Goal: Communication & Community: Share content

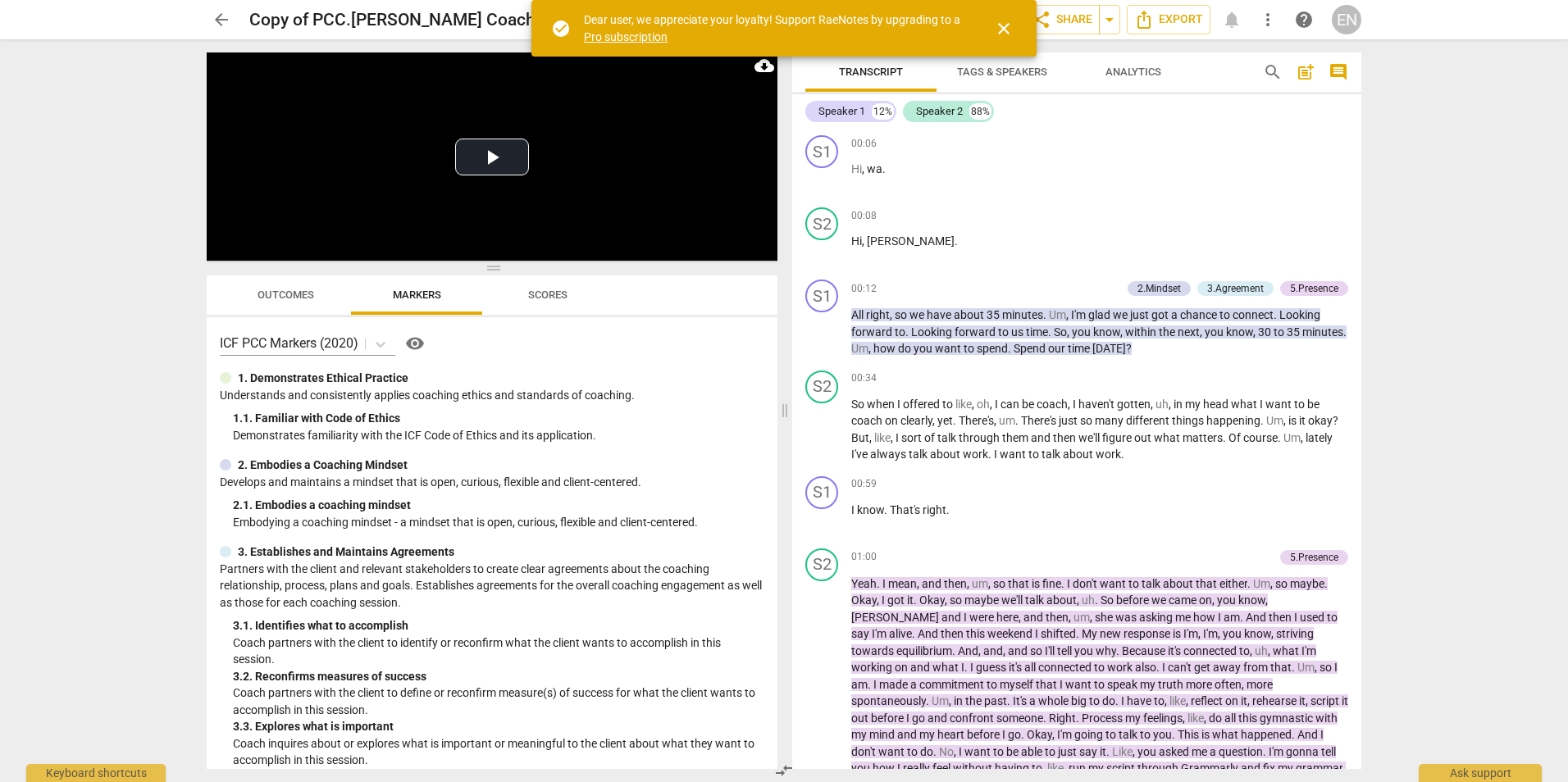
click at [997, 30] on span "close" at bounding box center [1003, 28] width 20 height 20
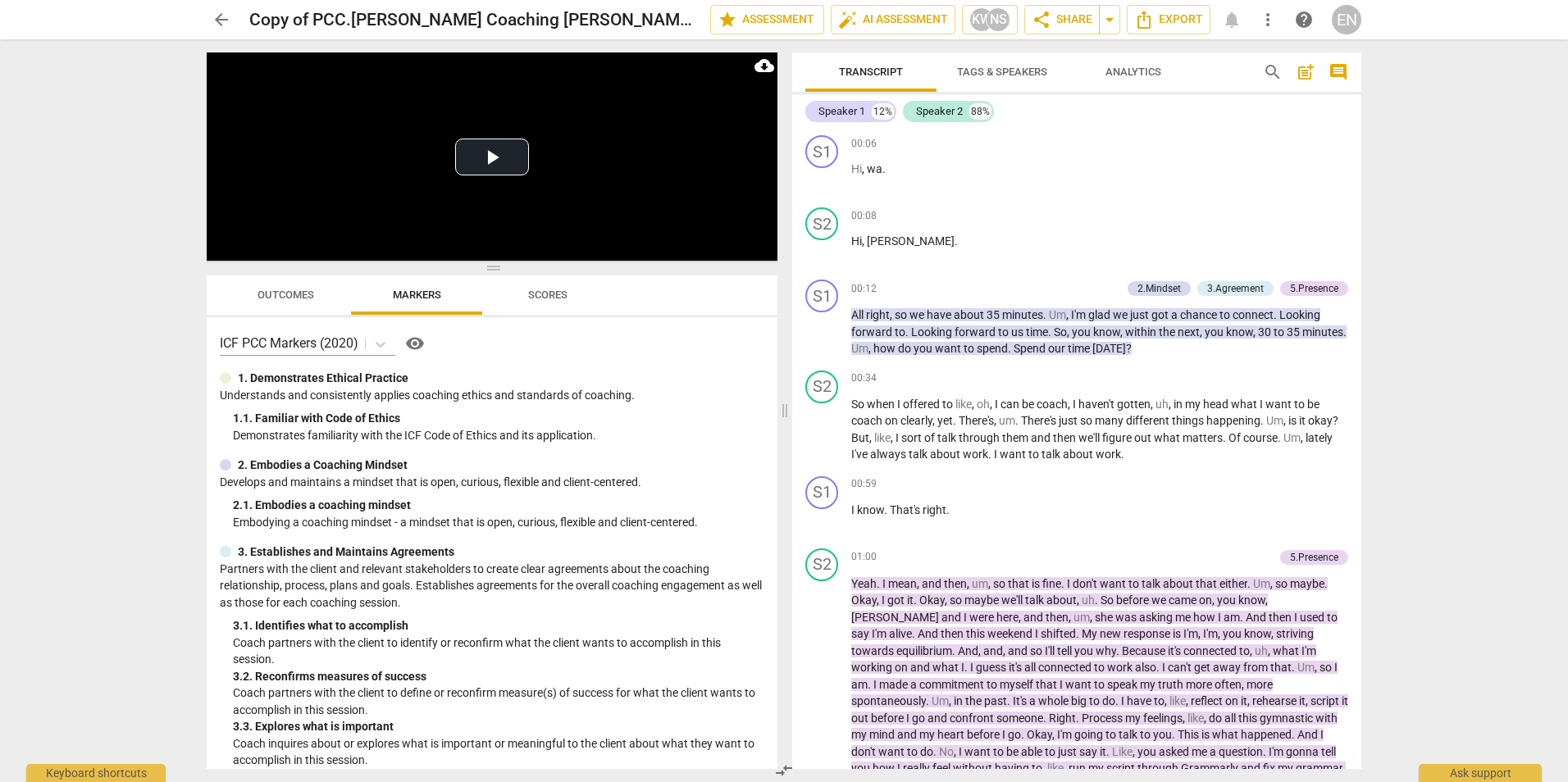
click at [997, 30] on div "NS" at bounding box center [998, 20] width 24 height 24
click at [1455, 266] on div at bounding box center [784, 391] width 1568 height 782
click at [1455, 266] on div "arrow_back Copy of PCC.[PERSON_NAME] Coaching [PERSON_NAME].[DATE] edit star As…" at bounding box center [784, 391] width 1568 height 782
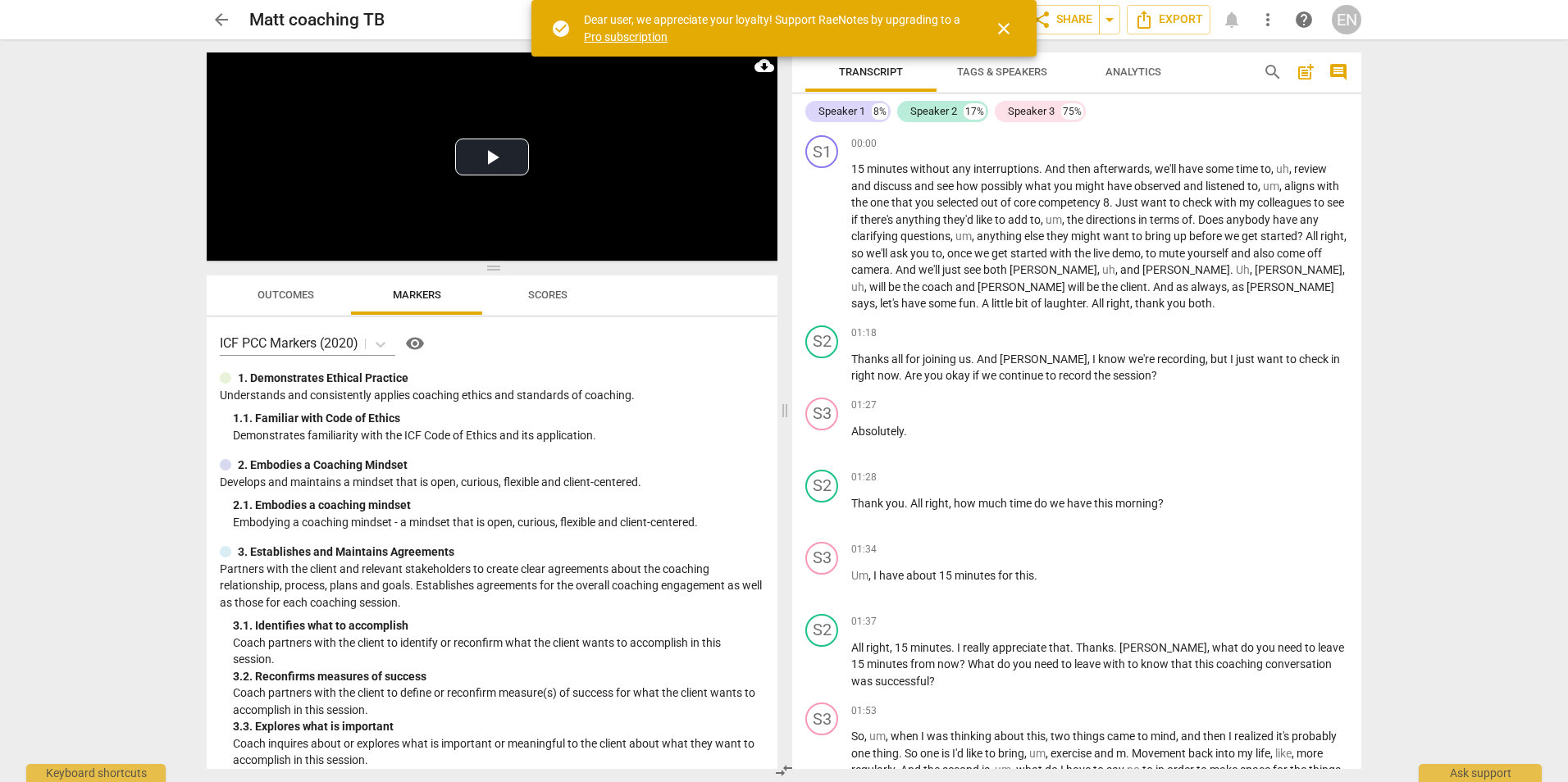
click at [1003, 29] on span "close" at bounding box center [1003, 28] width 20 height 20
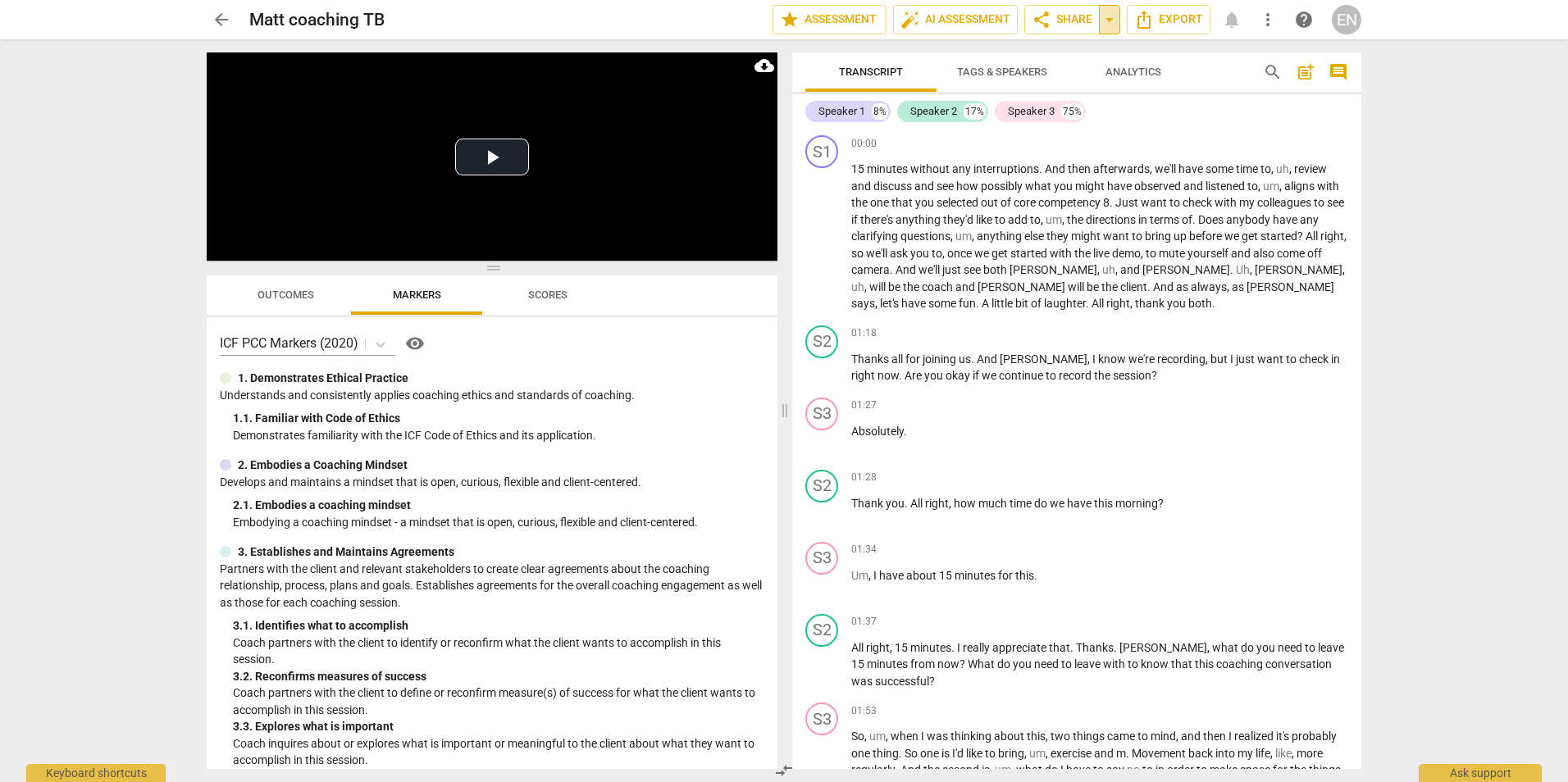
click at [1103, 18] on span "arrow_drop_down" at bounding box center [1109, 19] width 20 height 20
click at [1081, 46] on span "Copy link" at bounding box center [1057, 50] width 59 height 16
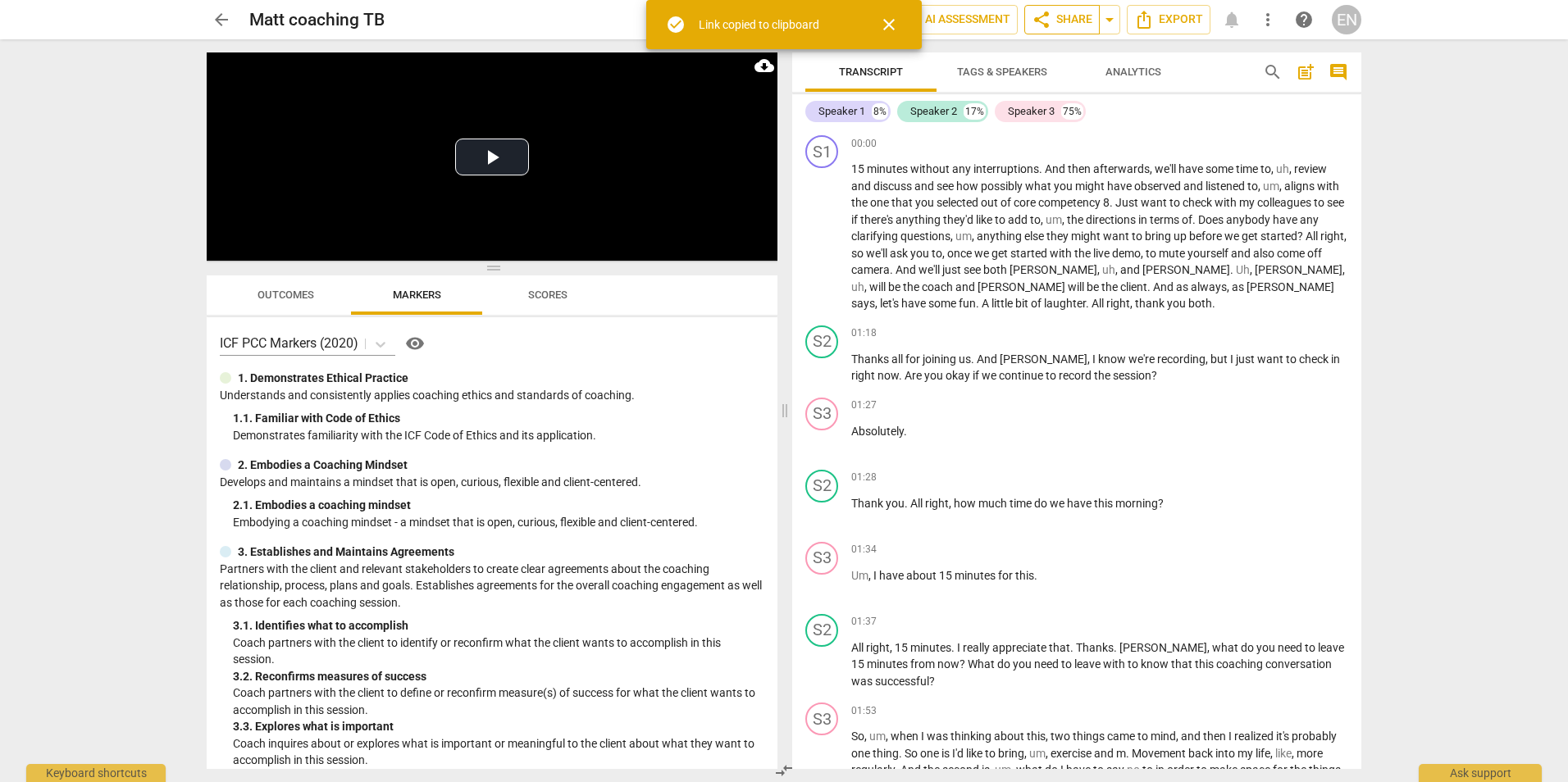
click at [1078, 25] on span "share Share" at bounding box center [1062, 19] width 61 height 20
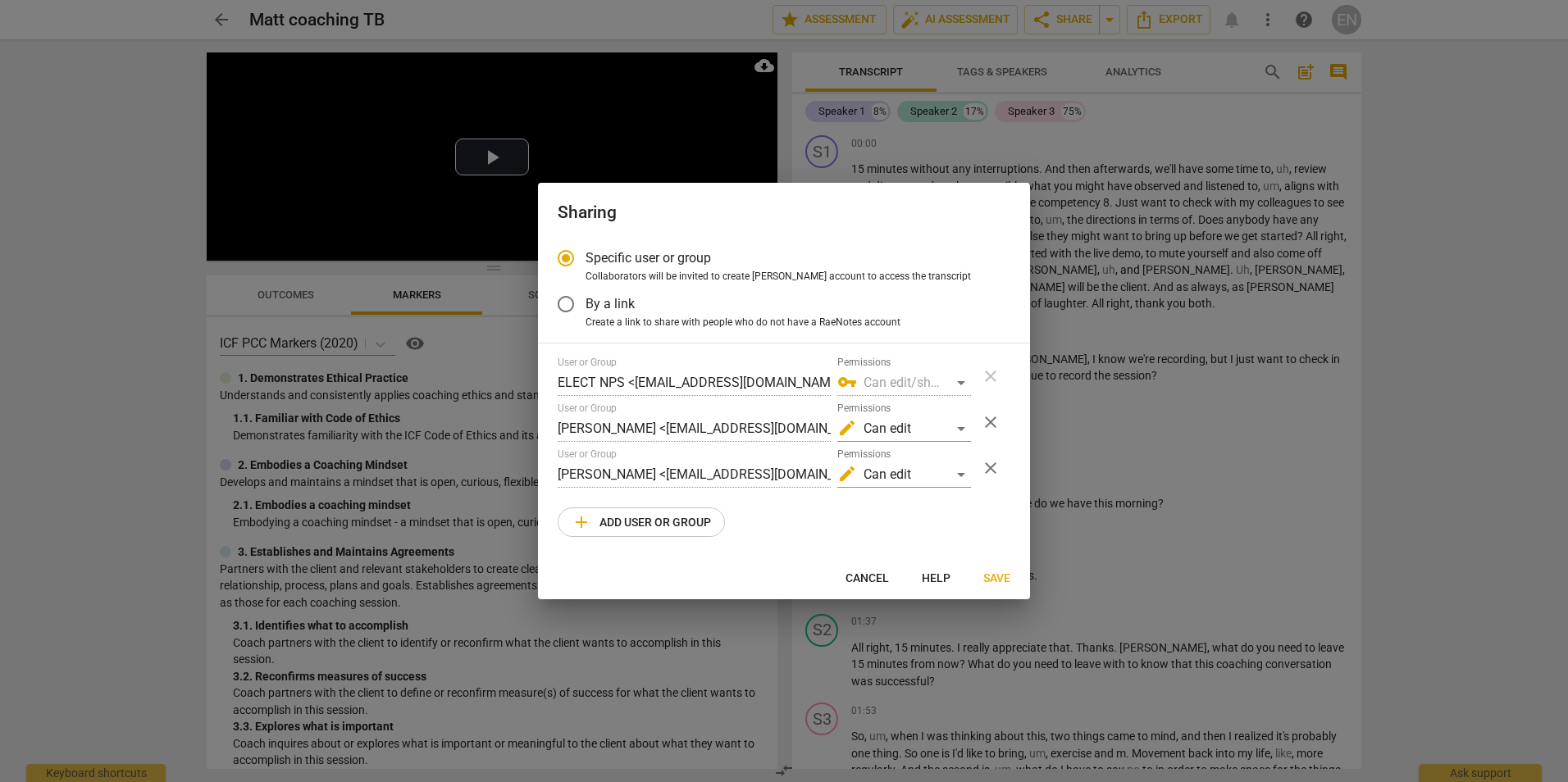
click at [704, 520] on span "add Add user or group" at bounding box center [641, 522] width 140 height 20
radio input "false"
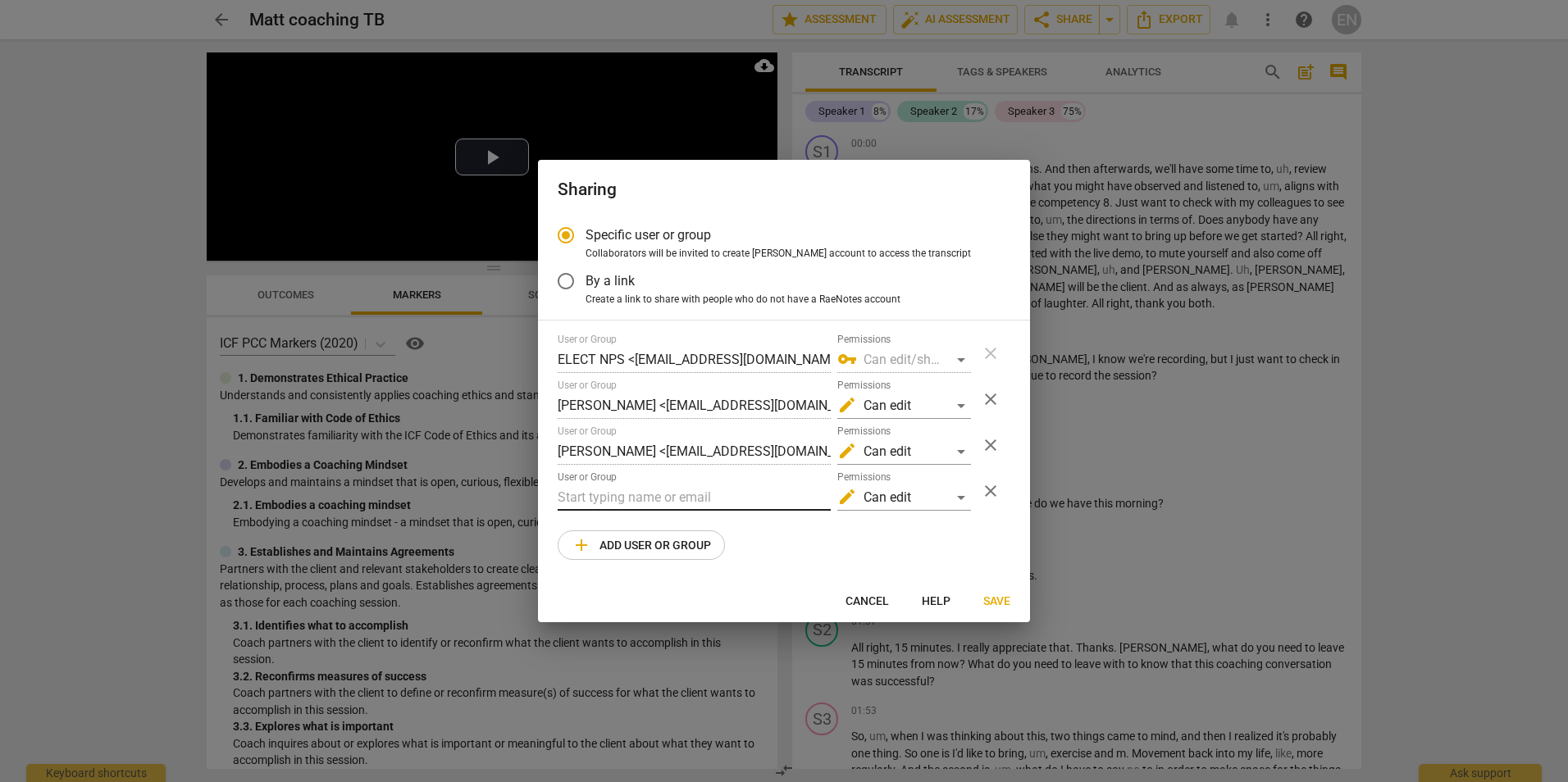
click at [705, 489] on input "text" at bounding box center [694, 498] width 273 height 26
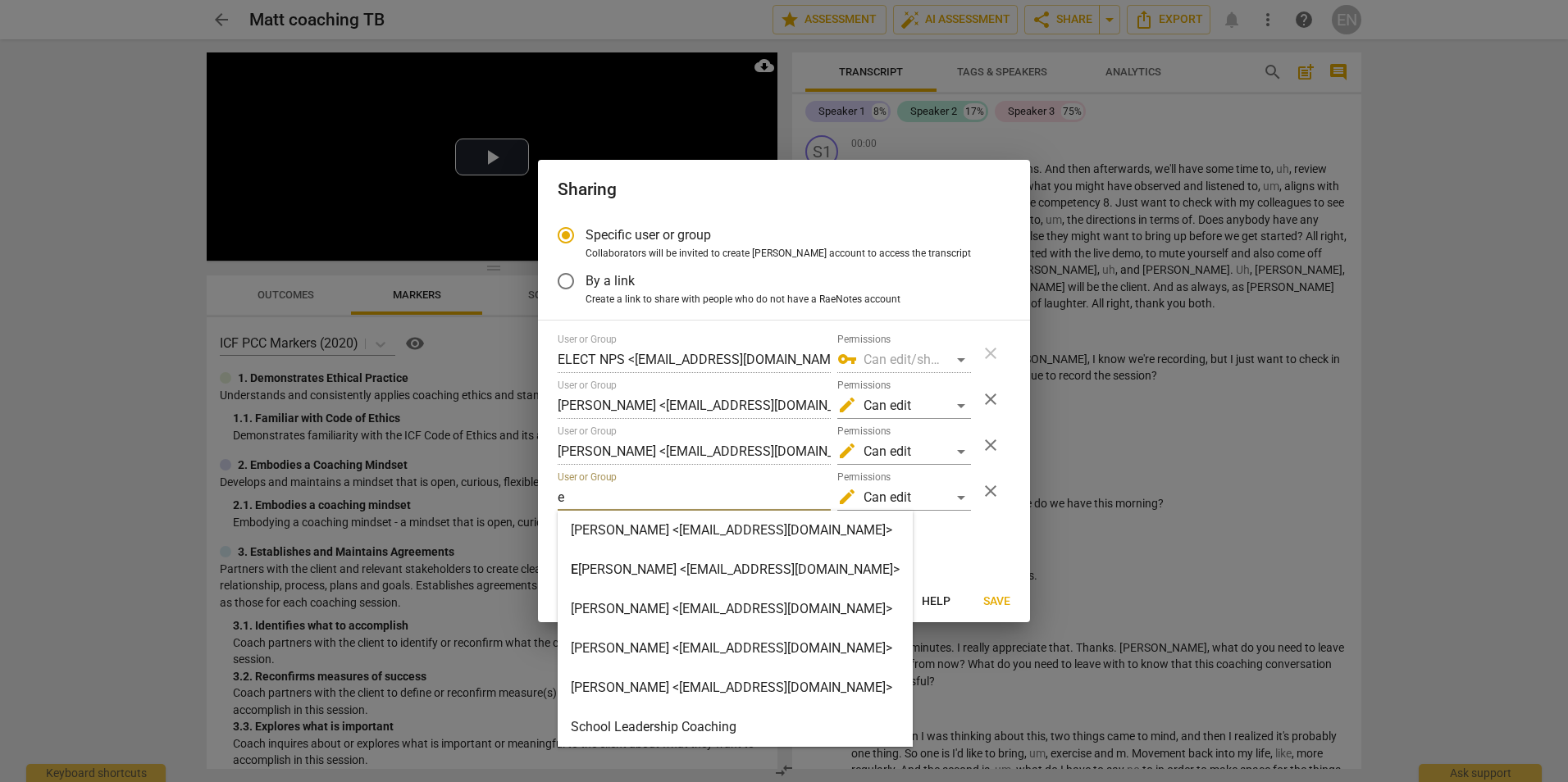
click at [1003, 611] on button "Save" at bounding box center [997, 600] width 53 height 29
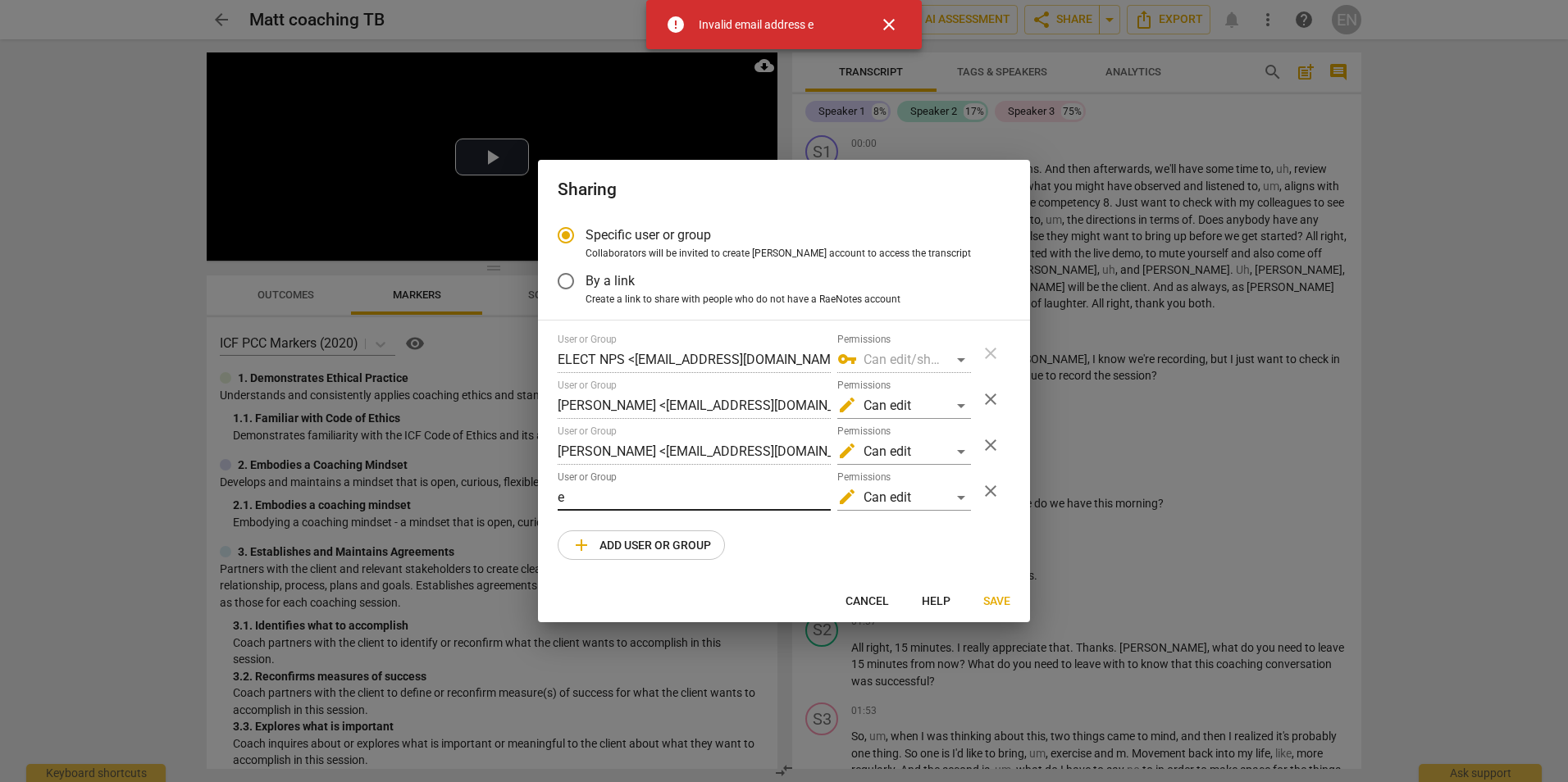
click at [611, 496] on input "e" at bounding box center [694, 498] width 273 height 26
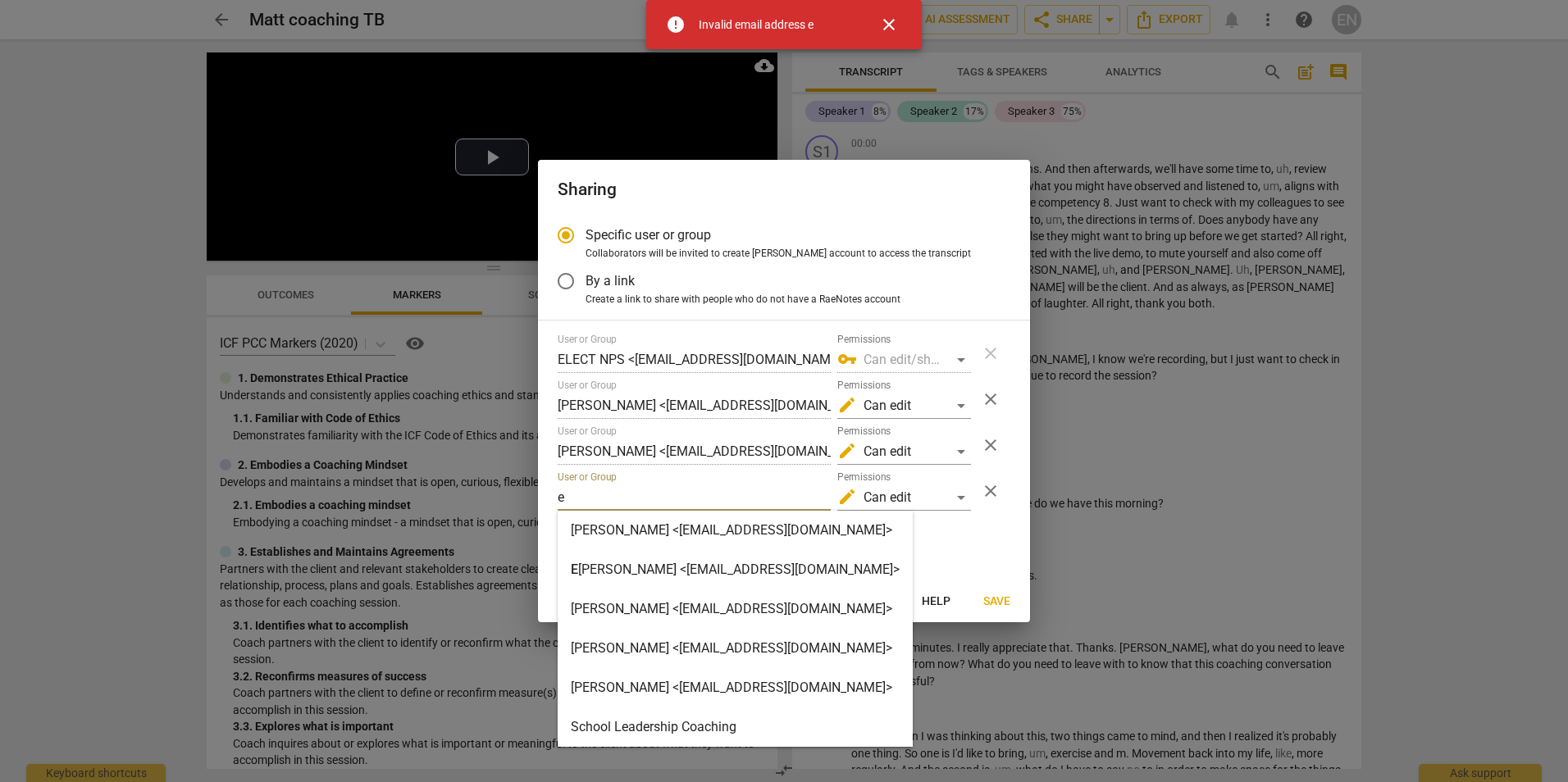
type input "edooticohen@schools.nyc.gov"
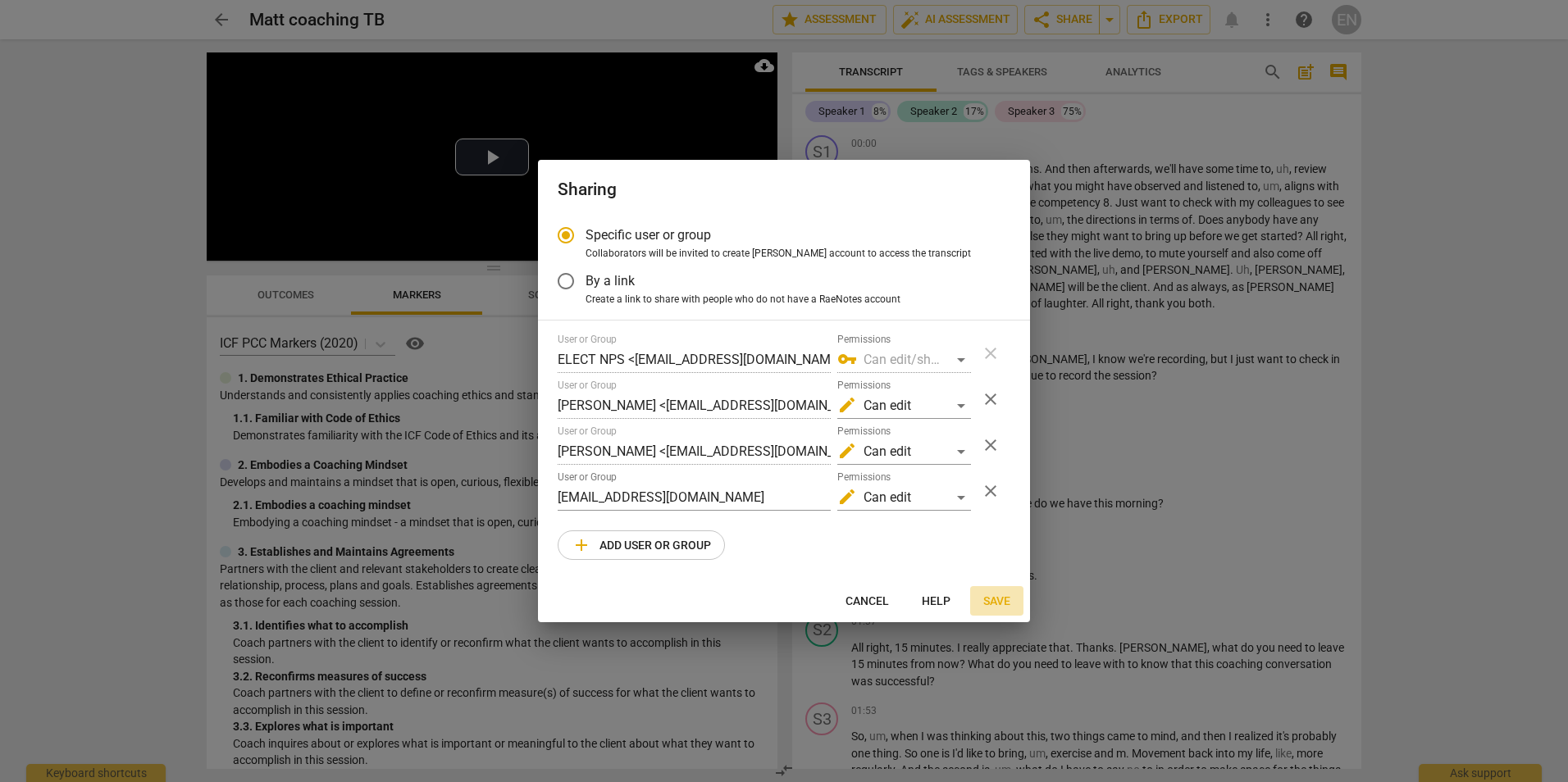
click at [985, 605] on span "Save" at bounding box center [997, 601] width 27 height 16
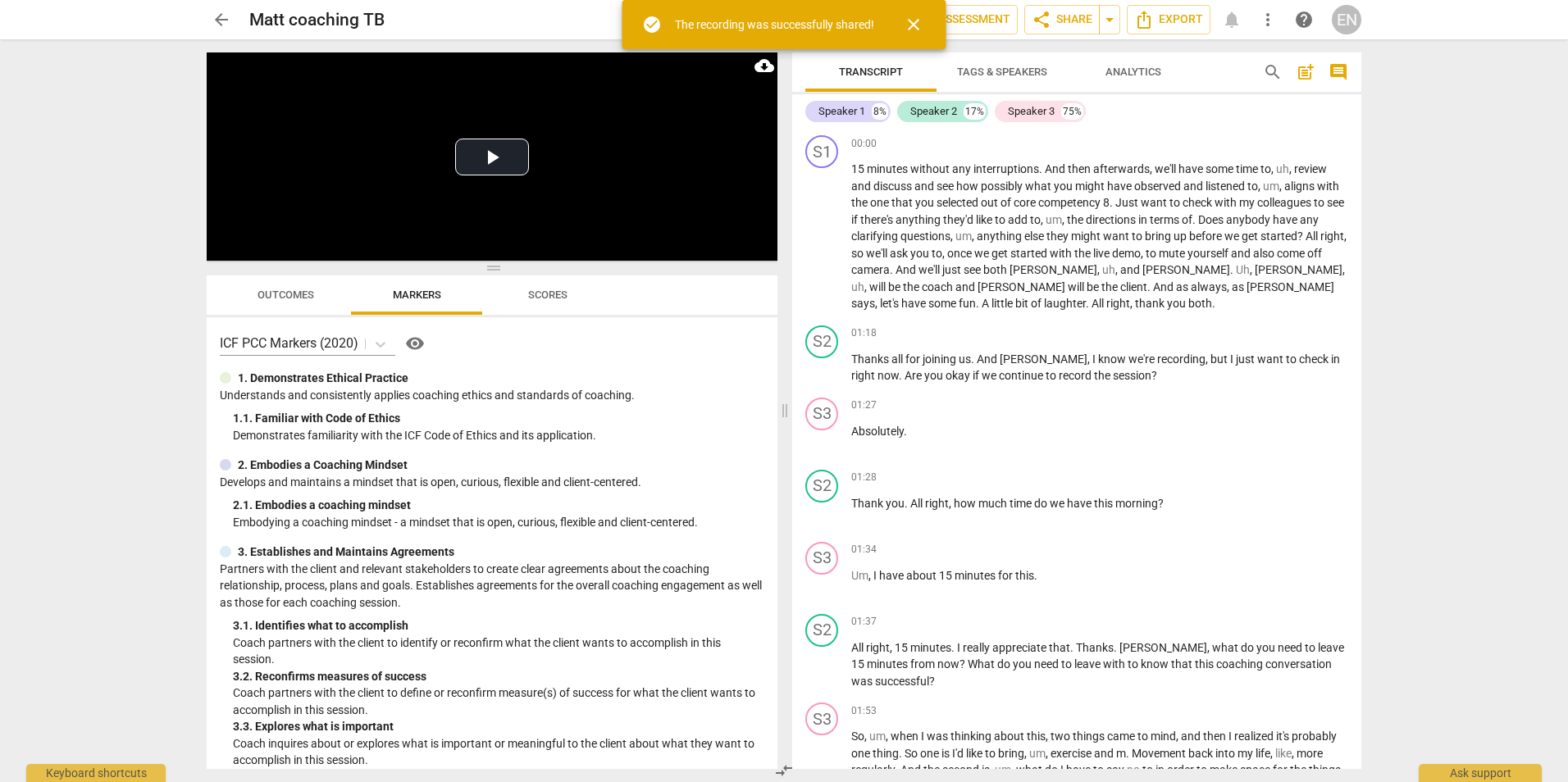
radio input "false"
click at [1063, 11] on span "share Share" at bounding box center [1062, 19] width 61 height 20
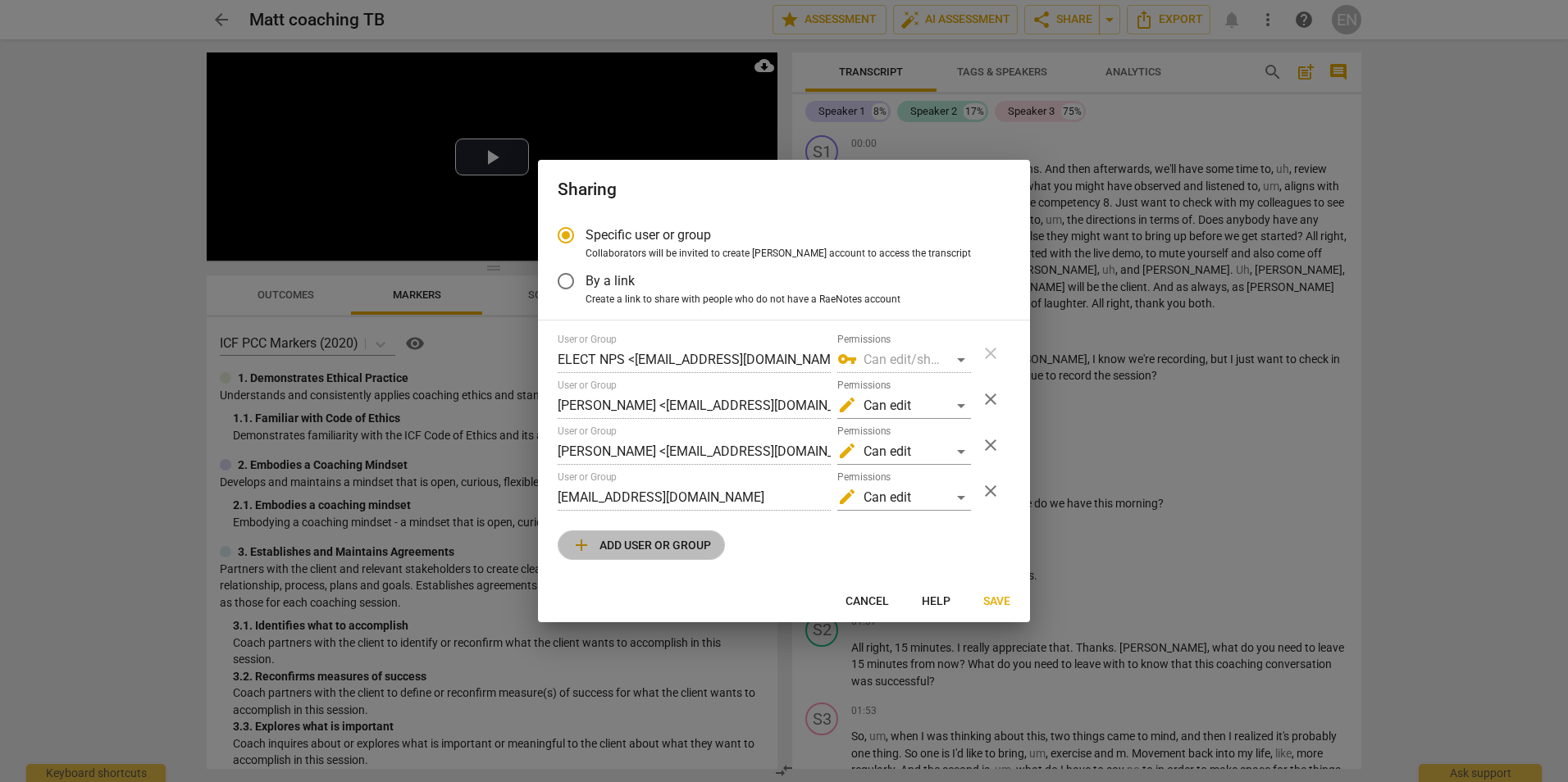
click at [676, 551] on span "add Add user or group" at bounding box center [641, 545] width 140 height 20
radio input "false"
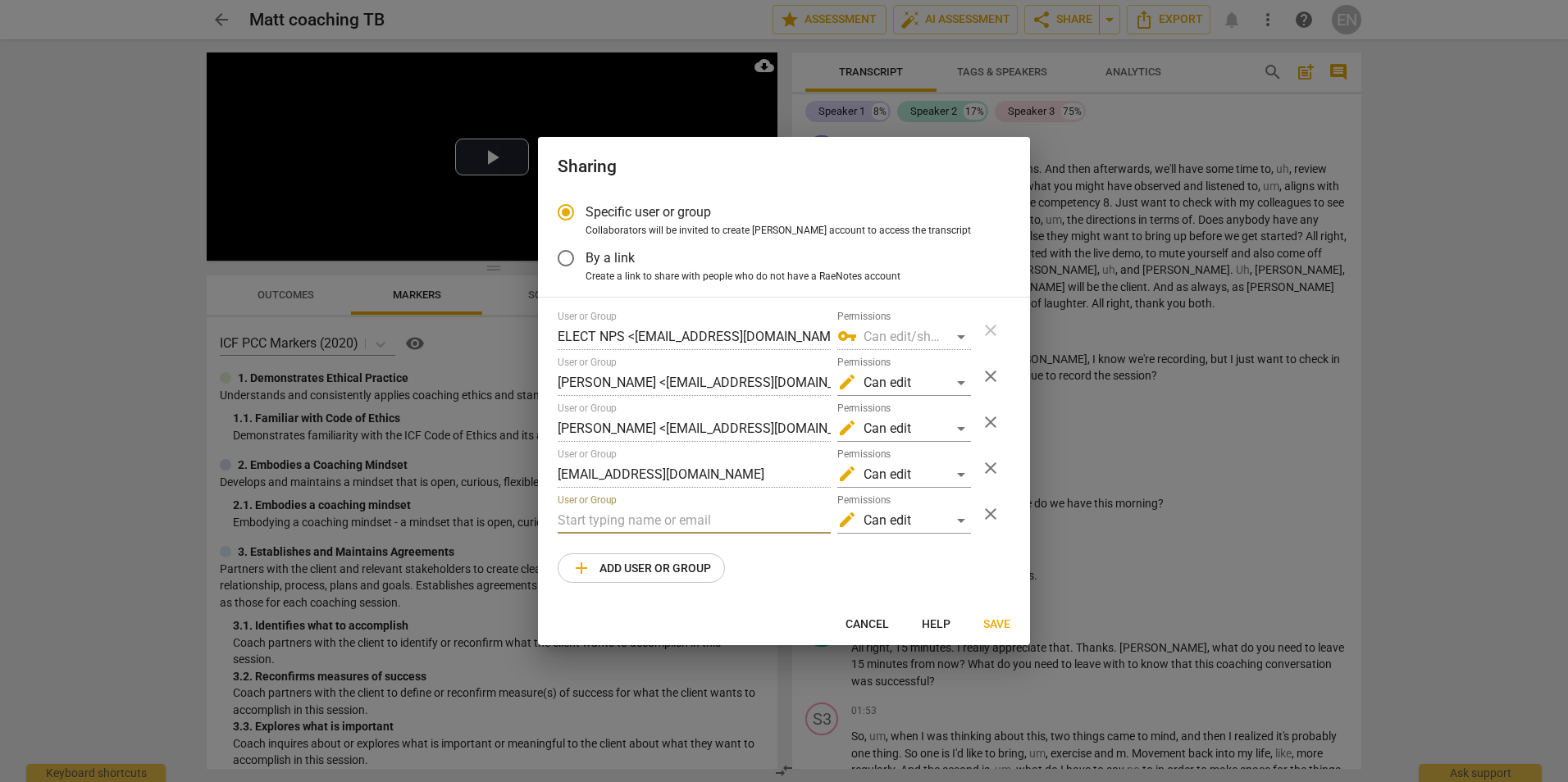
click at [683, 526] on input "text" at bounding box center [694, 520] width 273 height 26
type input "ns"
click at [779, 559] on strong "cott@schools.nyc.gov>" at bounding box center [799, 553] width 213 height 16
radio input "false"
type input "Nicole Scott <nscott@schools.nyc.gov>"
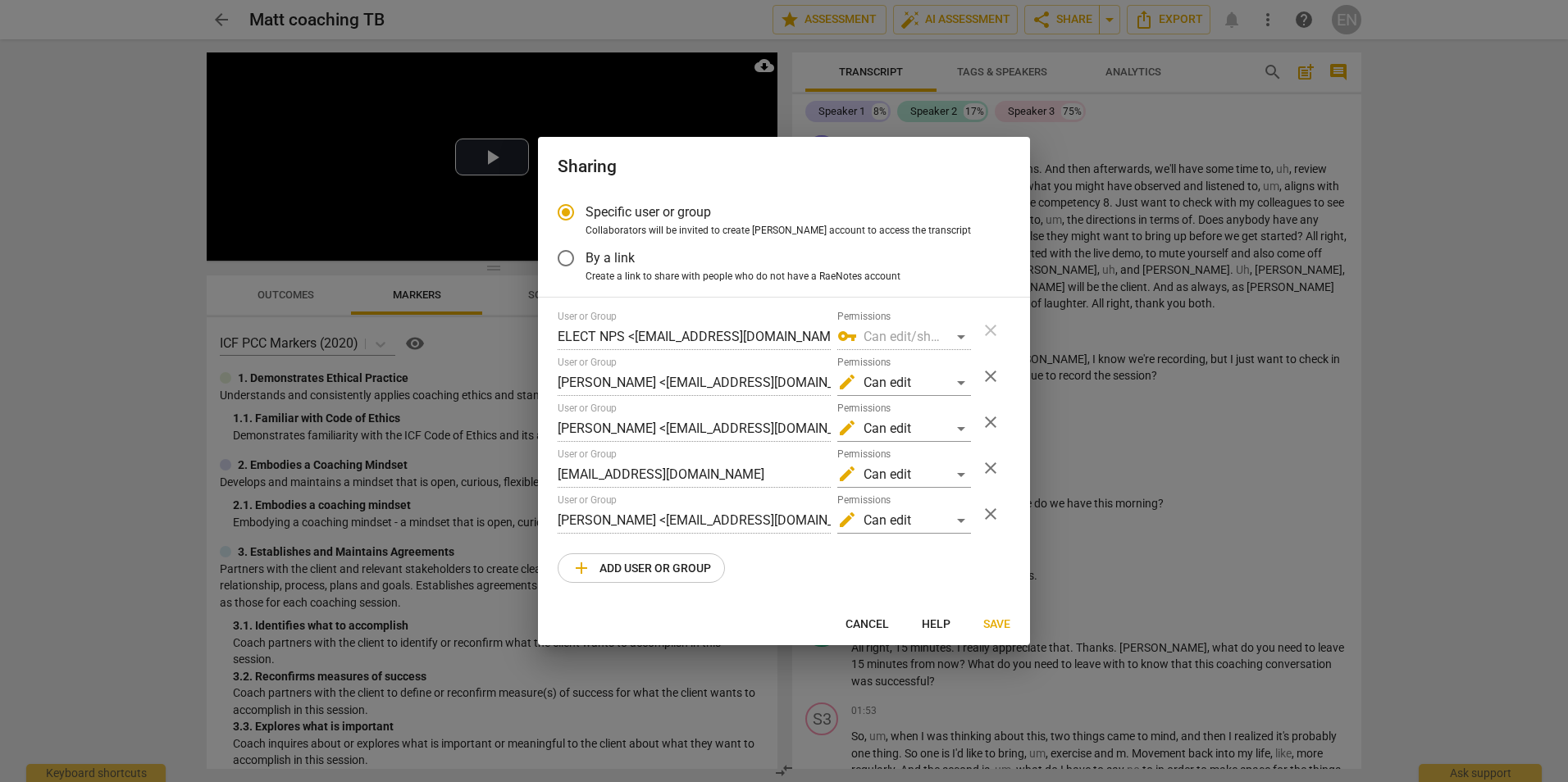
click at [1016, 623] on button "Save" at bounding box center [997, 624] width 53 height 29
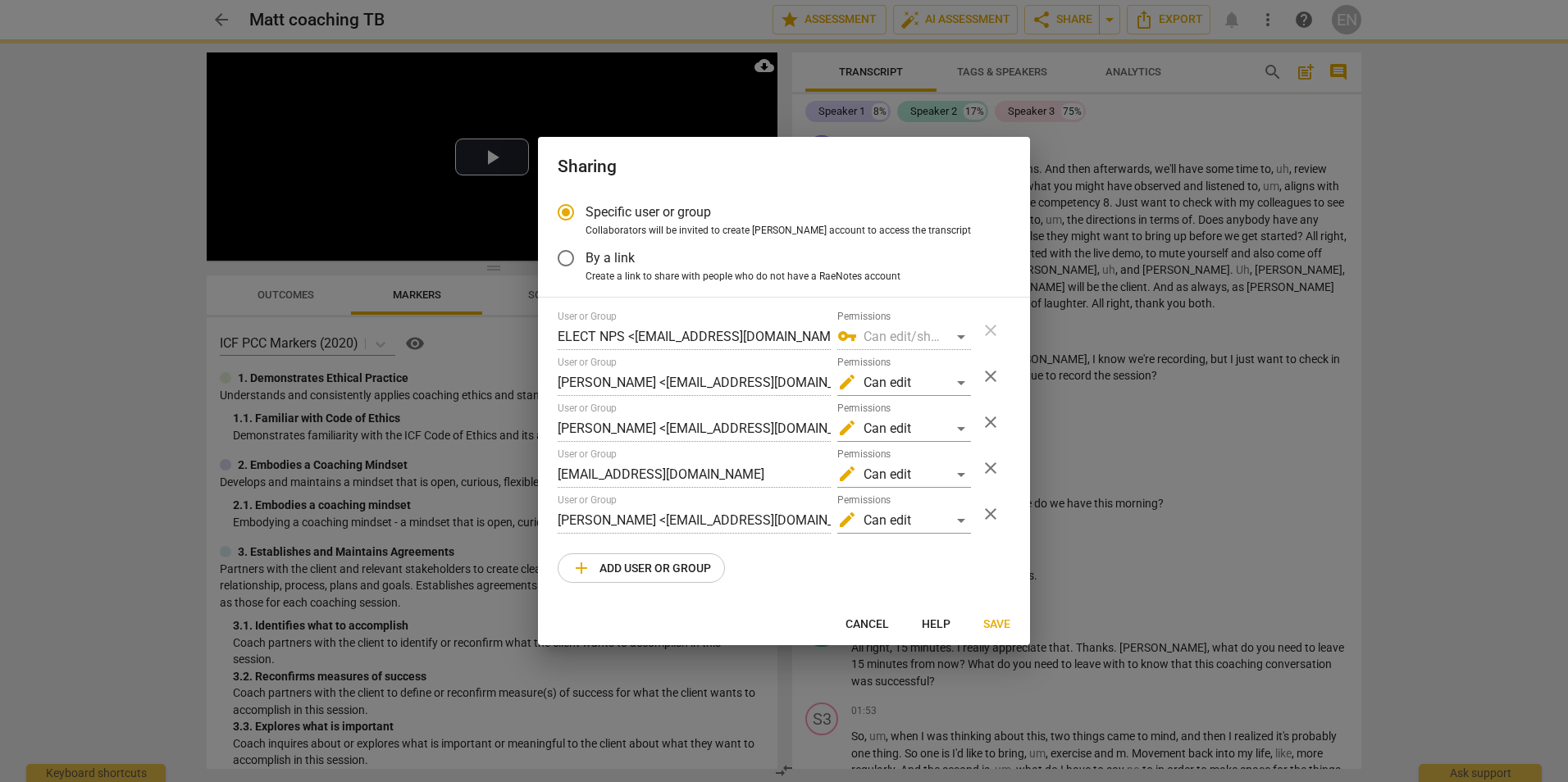
radio input "false"
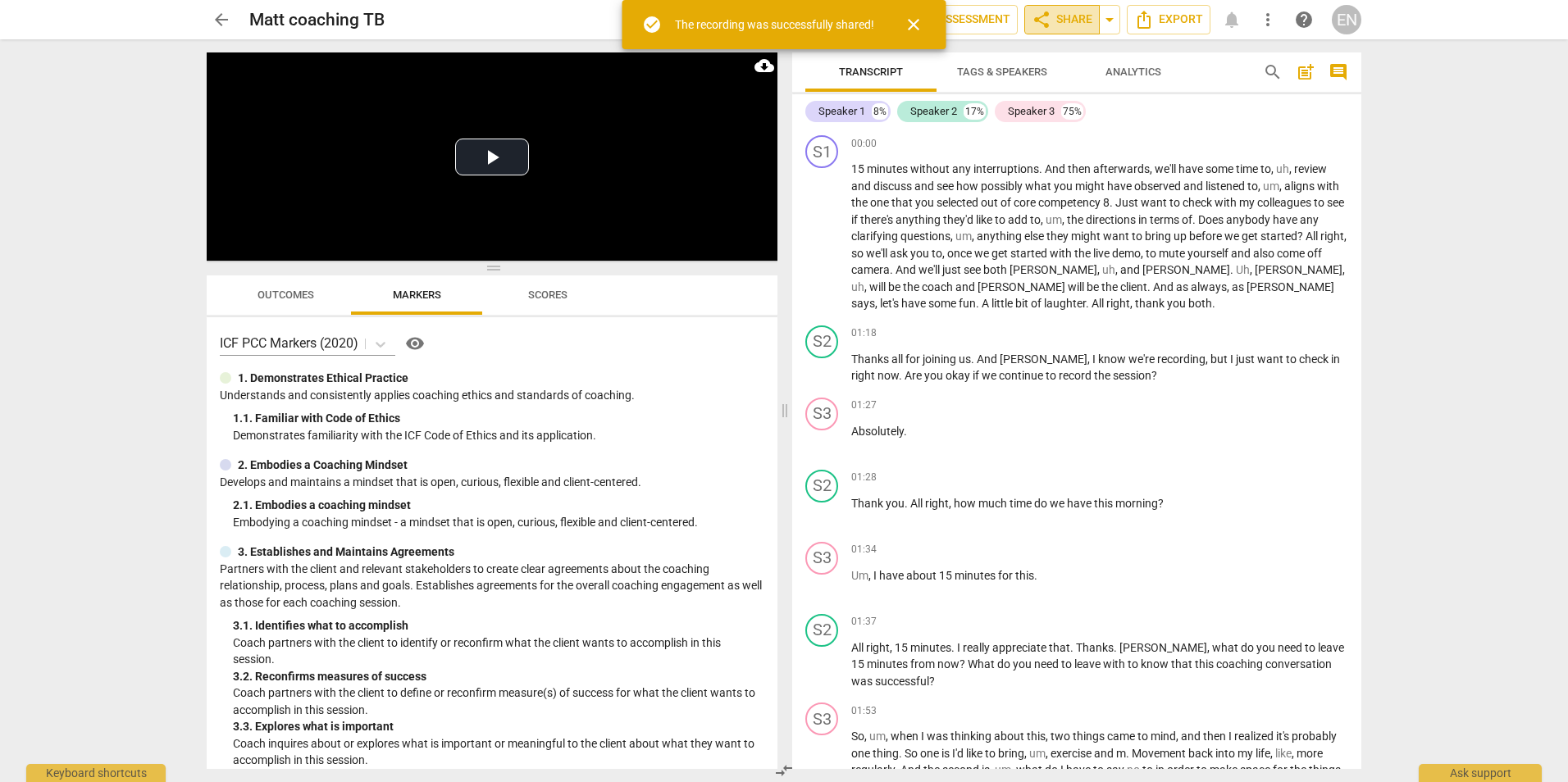
click at [1073, 24] on span "share Share" at bounding box center [1062, 19] width 61 height 20
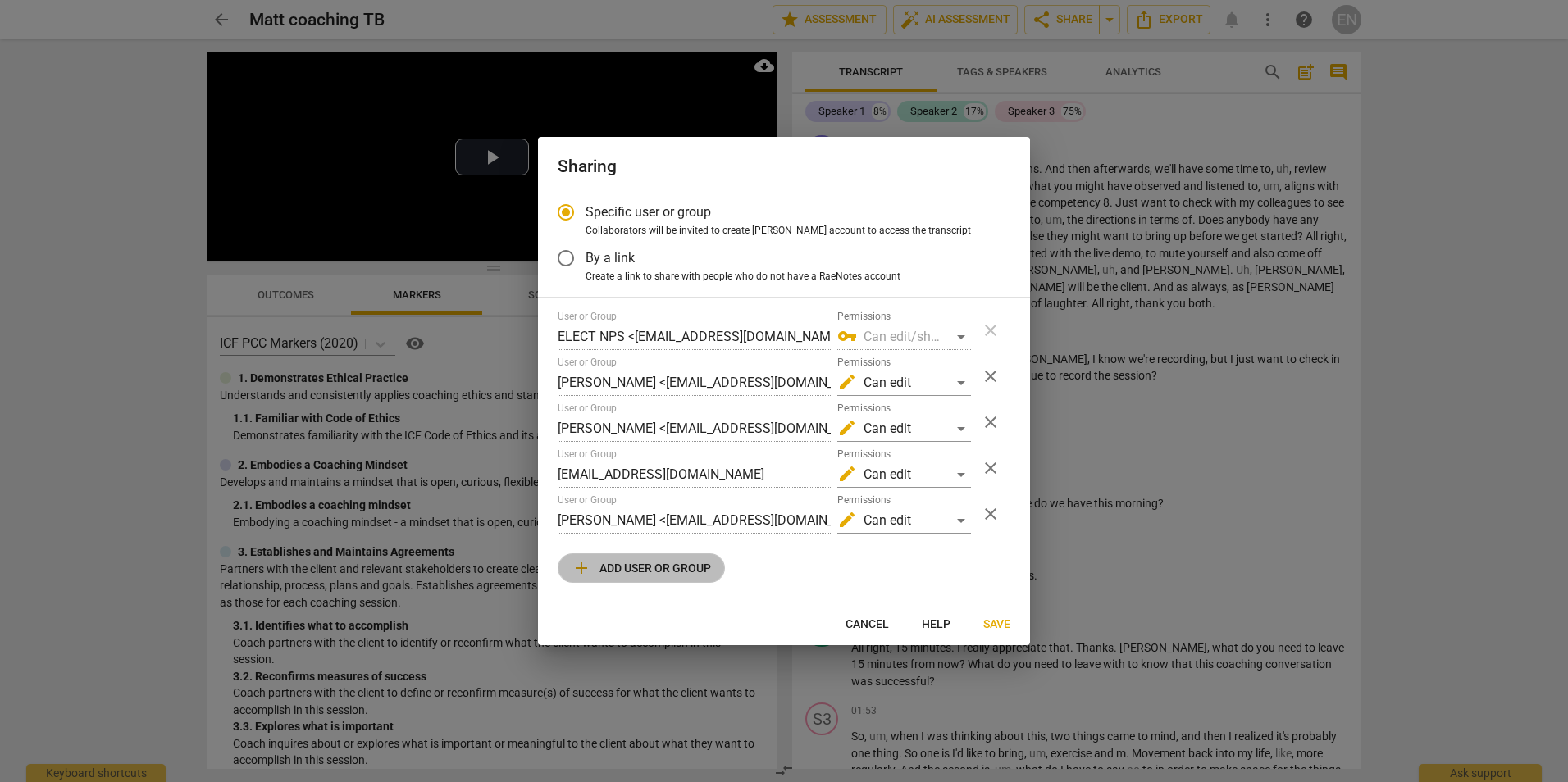
click at [699, 572] on span "add Add user or group" at bounding box center [641, 568] width 140 height 20
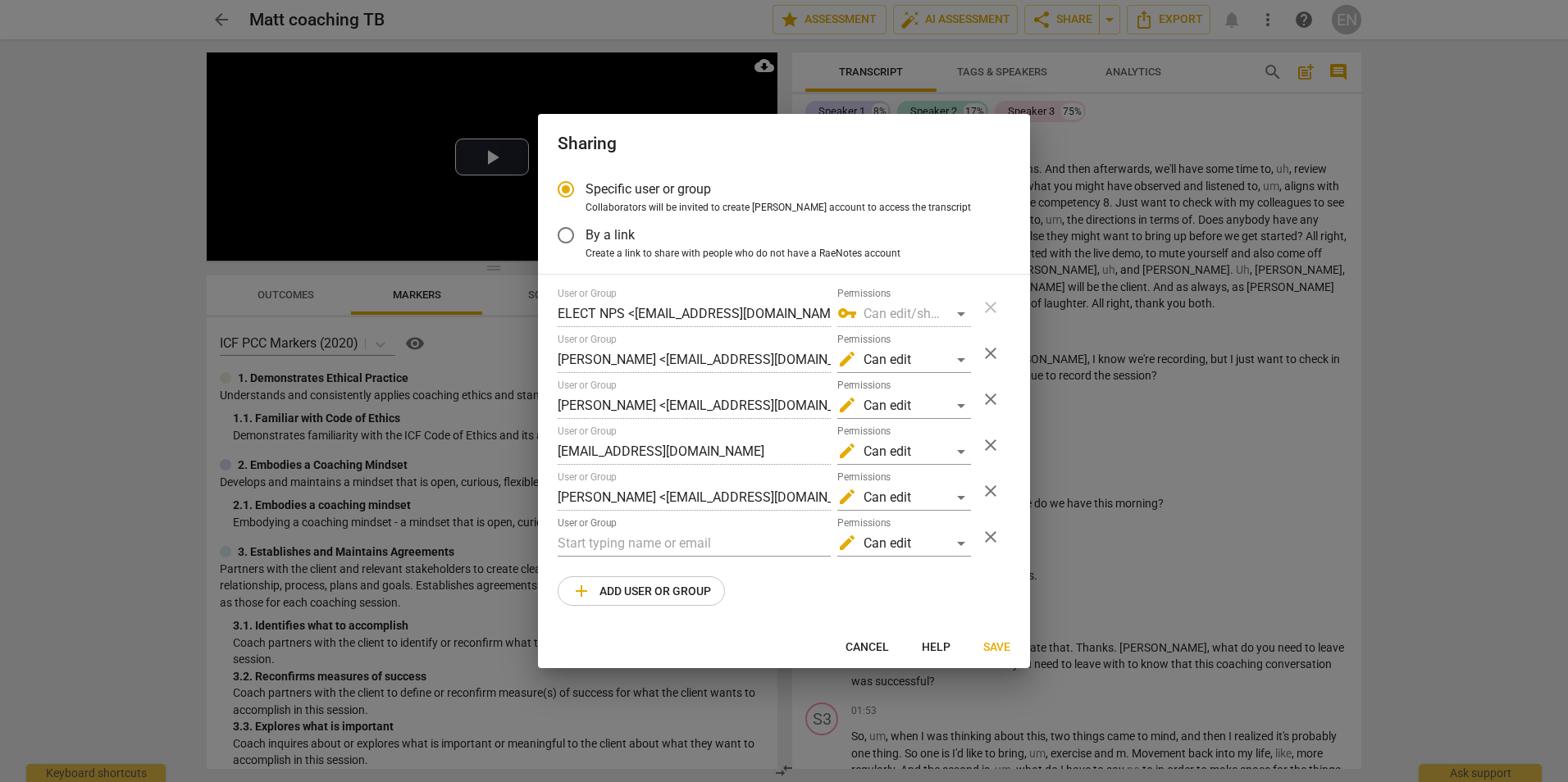
radio input "false"
click at [705, 549] on input "text" at bounding box center [694, 544] width 273 height 26
type input "kw"
click at [762, 574] on strong "ard7@schools.nyc.gov>" at bounding box center [802, 576] width 213 height 16
radio input "false"
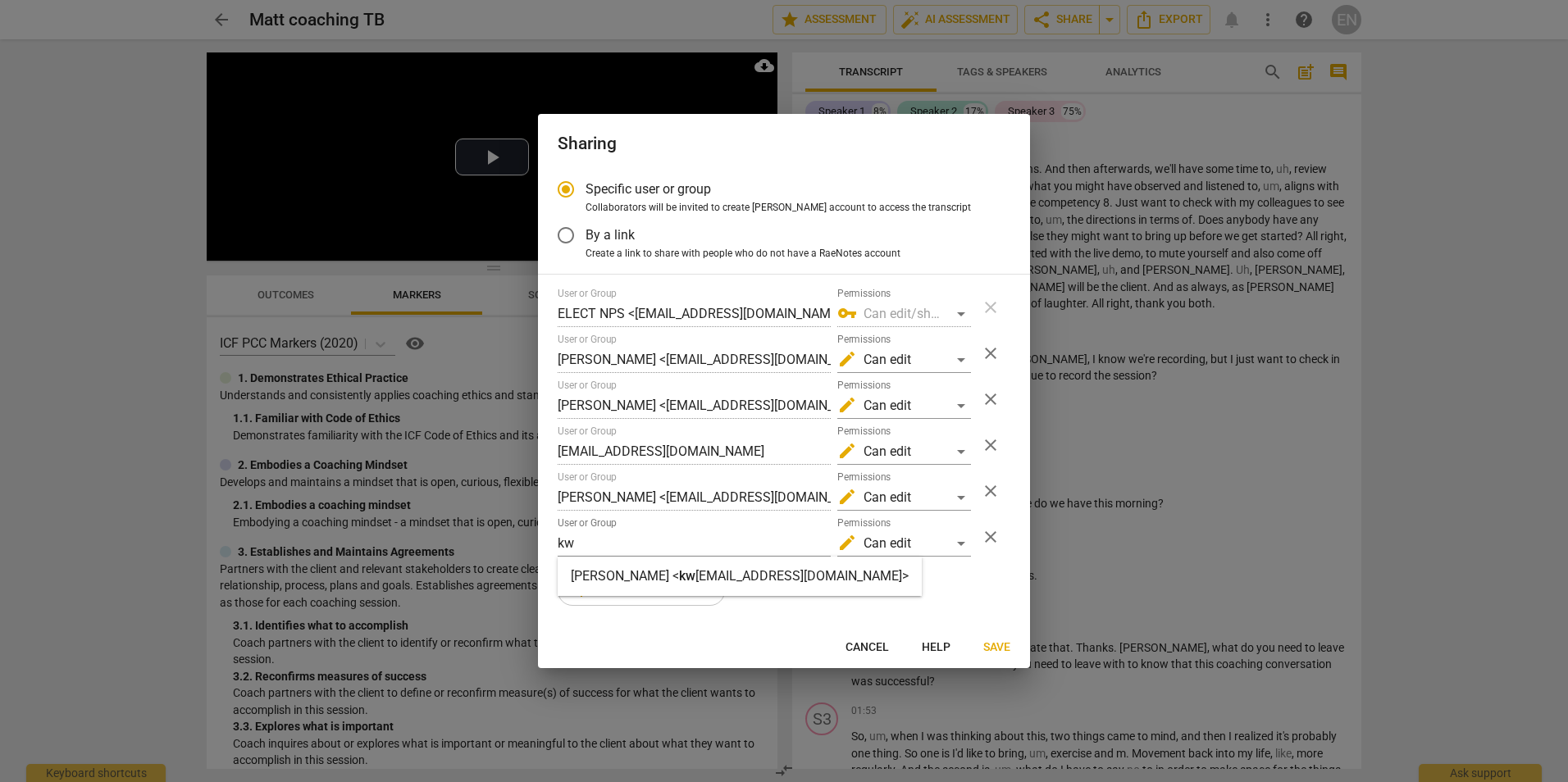
type input "Kiersten Ward <kward7@schools.nyc.gov>"
click at [1003, 654] on span "Save" at bounding box center [997, 647] width 27 height 16
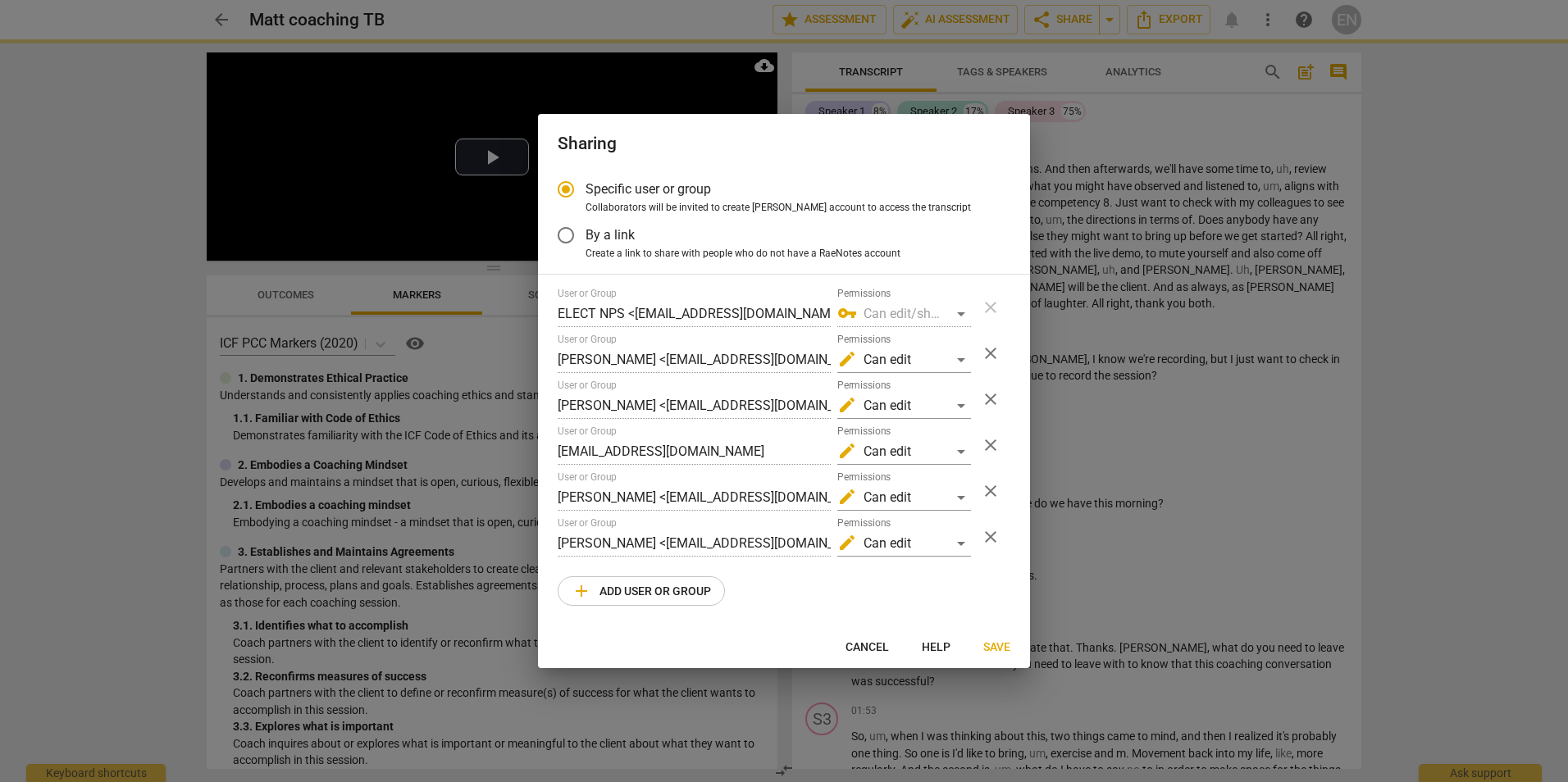
radio input "false"
